Goal: Find specific page/section: Find specific page/section

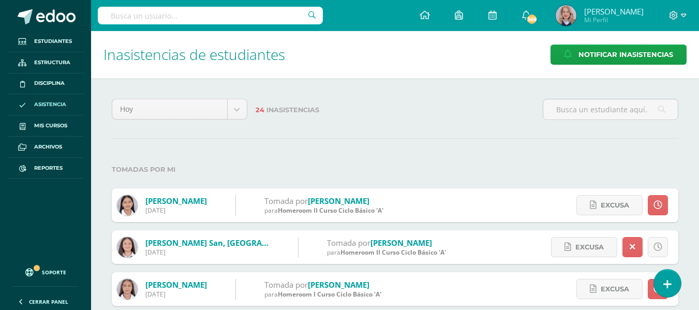
click at [203, 20] on input "text" at bounding box center [210, 16] width 225 height 18
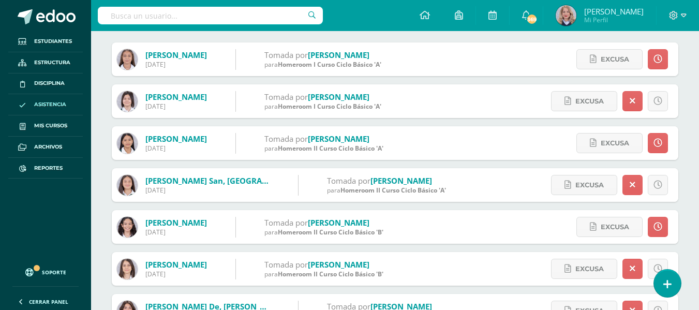
click at [139, 22] on input "text" at bounding box center [210, 16] width 225 height 18
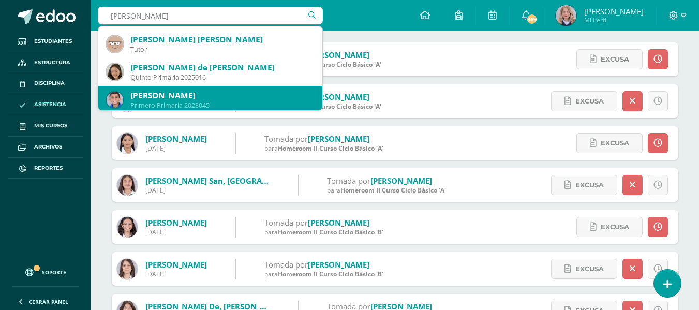
scroll to position [52, 0]
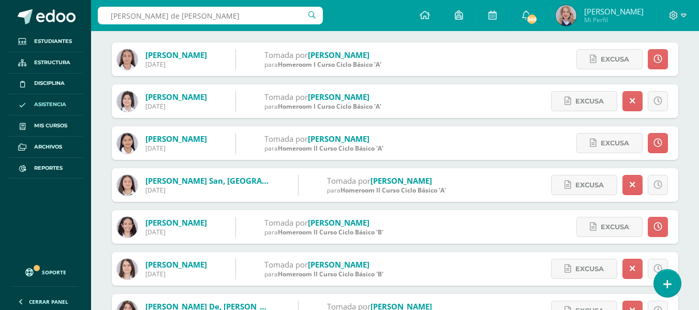
click at [207, 18] on input "[PERSON_NAME] de [PERSON_NAME]" at bounding box center [210, 16] width 225 height 18
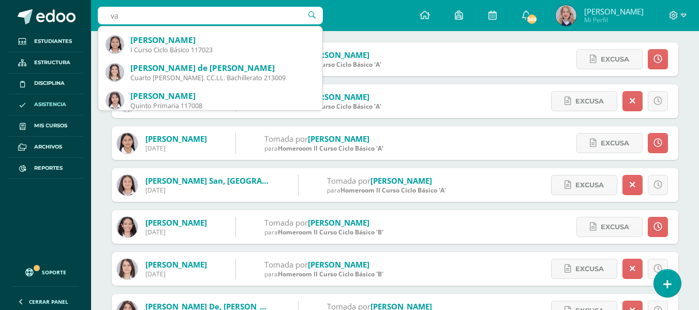
type input "v"
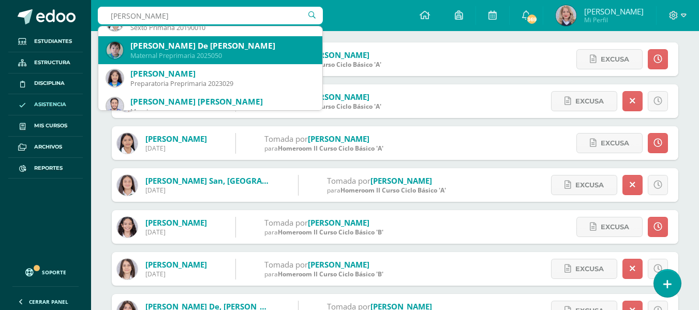
scroll to position [810, 0]
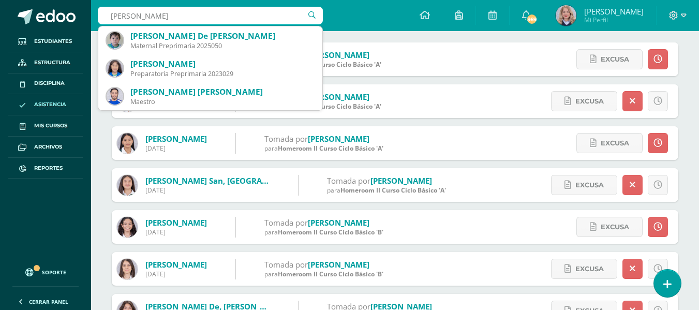
click at [182, 21] on input "[PERSON_NAME]" at bounding box center [210, 16] width 225 height 18
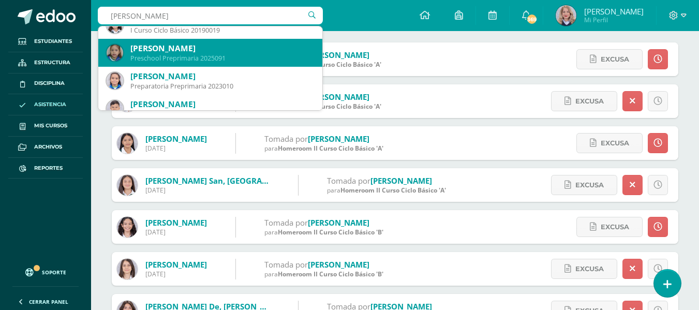
scroll to position [1313, 0]
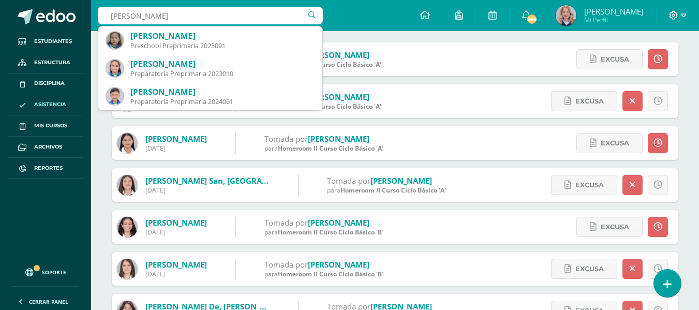
click at [134, 15] on input "[PERSON_NAME]" at bounding box center [210, 16] width 225 height 18
type input "[PERSON_NAME] de [PERSON_NAME]"
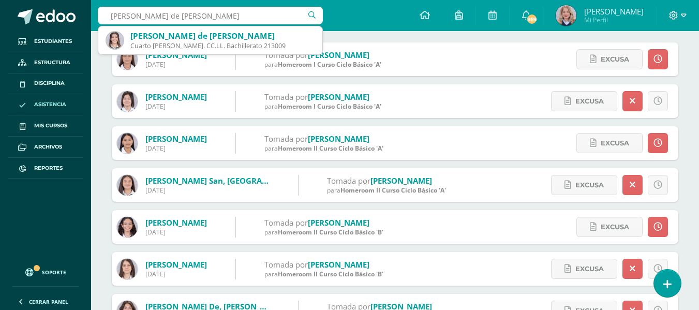
scroll to position [0, 0]
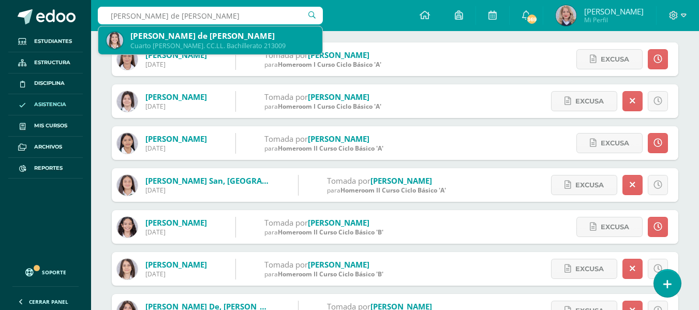
click at [158, 42] on div "Cuarto [PERSON_NAME]. CC.LL. Bachillerato 213009" at bounding box center [222, 45] width 184 height 9
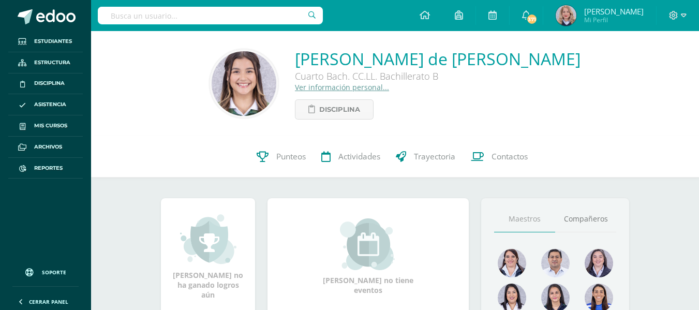
click at [389, 83] on link "Ver información personal..." at bounding box center [342, 87] width 94 height 10
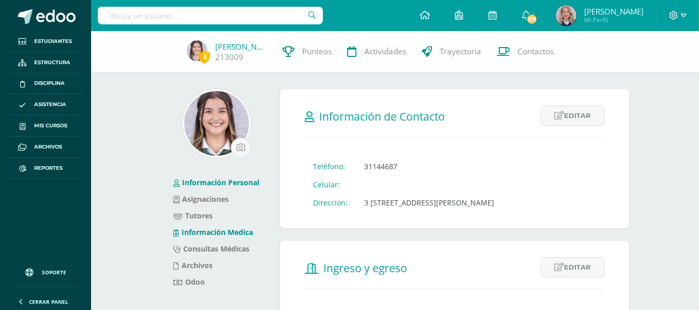
click at [238, 235] on link "Información Medica" at bounding box center [213, 232] width 80 height 10
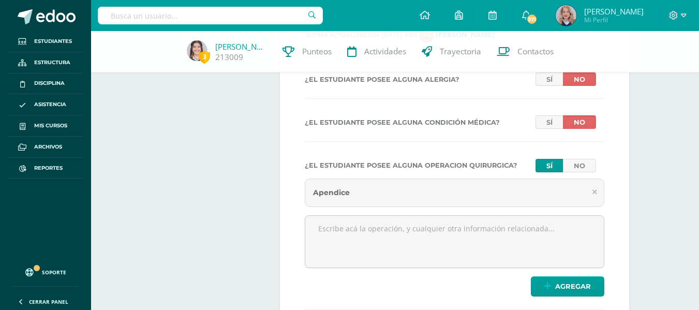
scroll to position [259, 0]
